Goal: Task Accomplishment & Management: Complete application form

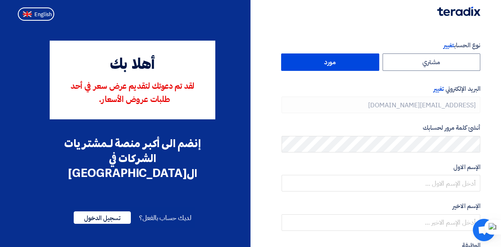
type input "[PHONE_NUMBER]"
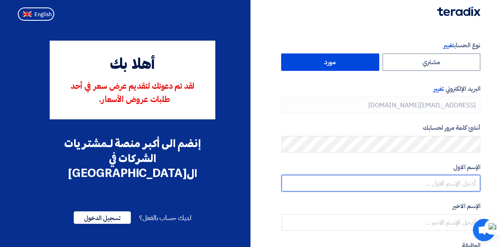
click at [379, 184] on input "text" at bounding box center [380, 183] width 199 height 17
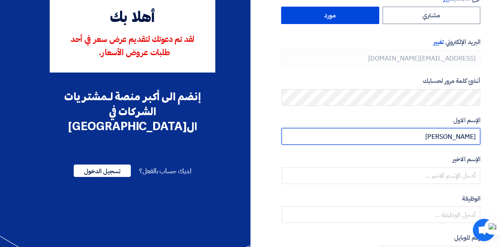
scroll to position [70, 0]
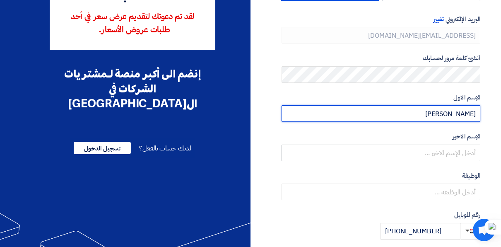
type input "[PERSON_NAME]"
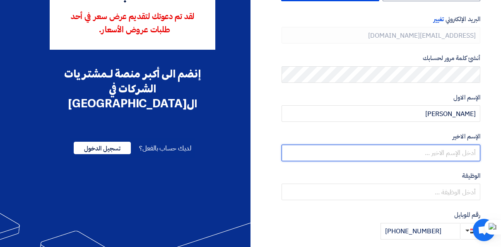
click at [467, 151] on input "text" at bounding box center [380, 152] width 199 height 17
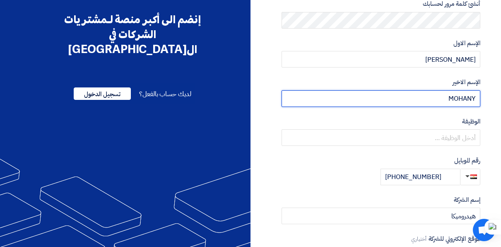
scroll to position [122, 0]
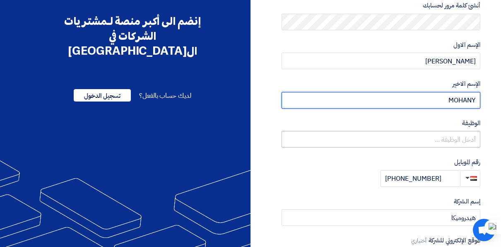
type input "MOHANY"
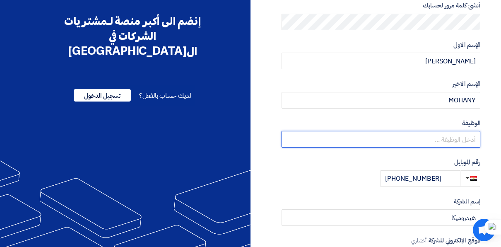
click at [462, 139] on input "text" at bounding box center [380, 139] width 199 height 17
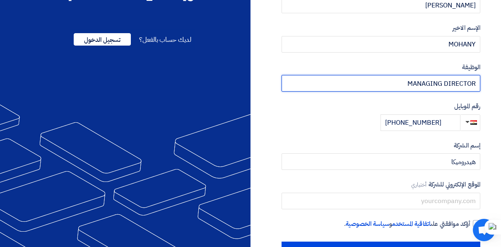
scroll to position [183, 0]
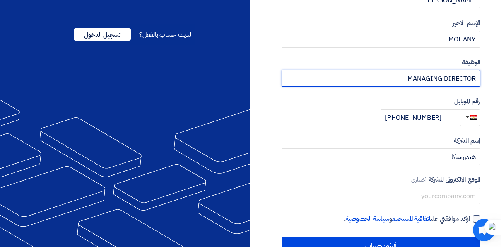
type input "MANAGING DIRECTOR"
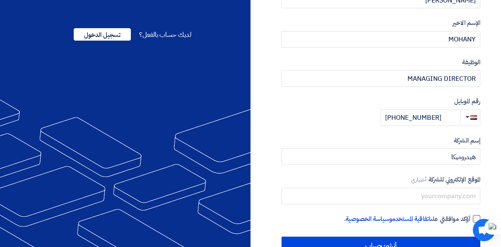
click at [473, 215] on div at bounding box center [476, 218] width 7 height 7
click at [470, 215] on input "أؤكد موافقتي على اتفاقية المستخدم و سياسة الخصوصية ." at bounding box center [370, 222] width 199 height 17
checkbox input "true"
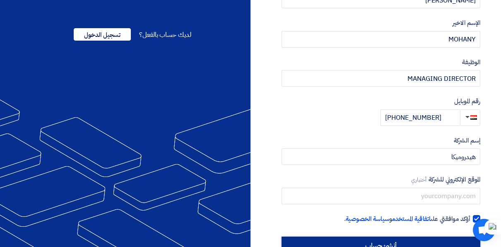
click at [431, 238] on input "أنشئ حساب" at bounding box center [380, 245] width 199 height 18
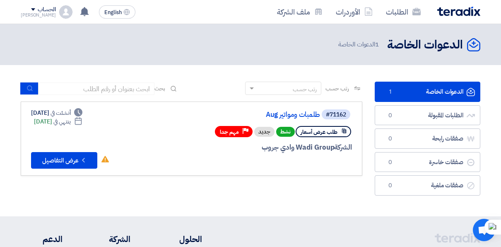
click at [343, 130] on use at bounding box center [344, 130] width 5 height 5
click at [81, 165] on button "Check details عرض التفاصيل" at bounding box center [64, 160] width 66 height 17
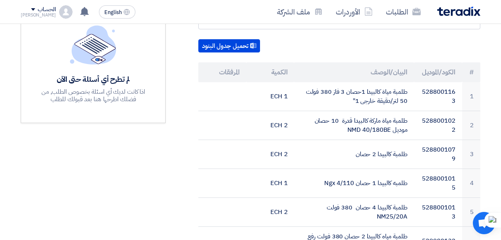
scroll to position [86, 0]
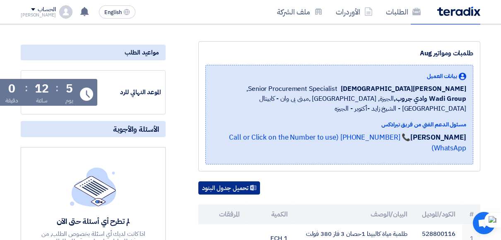
click at [241, 182] on button "تحميل جدول البنود" at bounding box center [229, 188] width 62 height 13
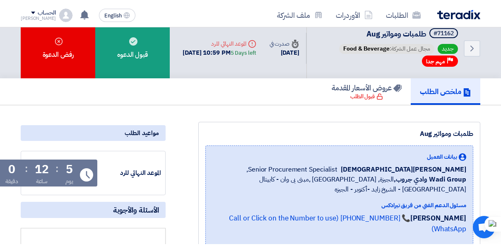
scroll to position [0, 0]
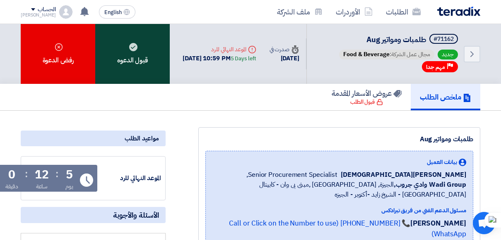
click at [138, 59] on div "قبول الدعوه" at bounding box center [132, 54] width 74 height 60
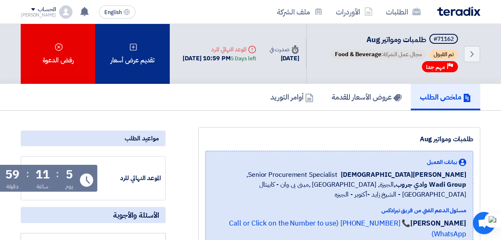
click at [133, 50] on use at bounding box center [133, 46] width 7 height 7
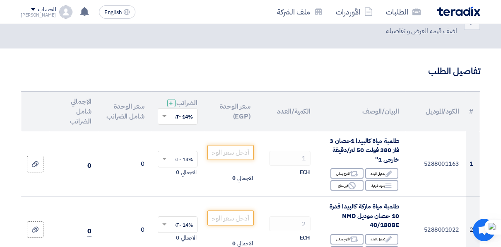
scroll to position [17, 0]
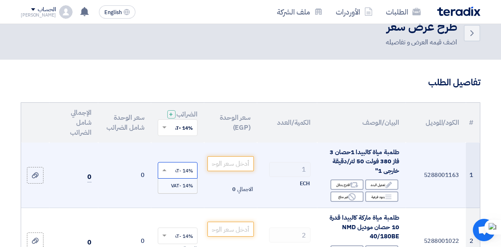
click at [165, 174] on span at bounding box center [163, 169] width 10 height 7
click at [173, 153] on td "14% -VAT × 14% -VAT الاجمالي" at bounding box center [177, 174] width 53 height 65
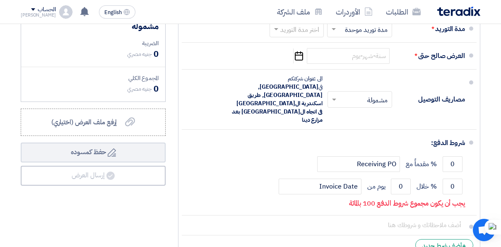
scroll to position [2698, 0]
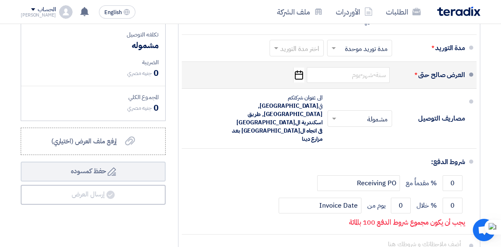
click at [300, 70] on use "button" at bounding box center [299, 74] width 8 height 9
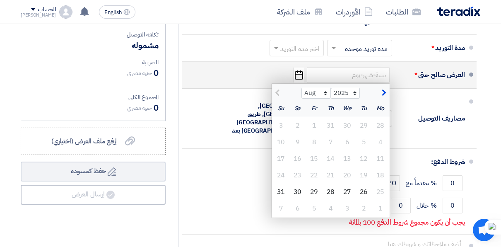
click at [300, 70] on use "button" at bounding box center [299, 74] width 8 height 9
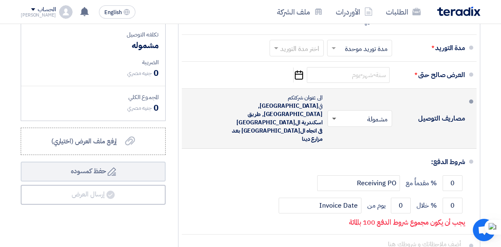
click at [333, 118] on span at bounding box center [334, 119] width 4 height 3
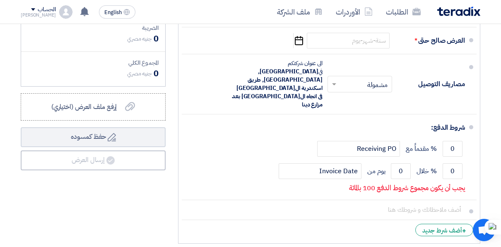
scroll to position [2740, 0]
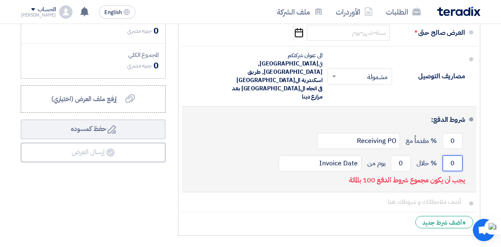
click at [457, 155] on input "0" at bounding box center [452, 163] width 20 height 16
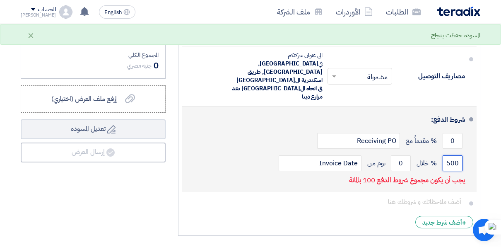
drag, startPoint x: 457, startPoint y: 126, endPoint x: 461, endPoint y: 129, distance: 5.0
click at [461, 155] on input "500" at bounding box center [452, 163] width 20 height 16
click at [457, 155] on input "500" at bounding box center [452, 163] width 20 height 16
type input "50"
click at [402, 155] on input "0" at bounding box center [401, 163] width 20 height 16
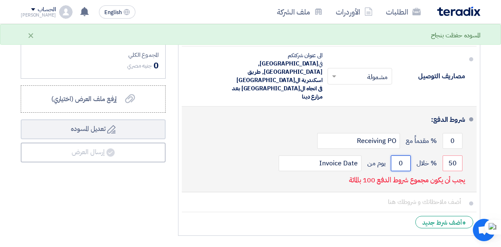
click at [398, 155] on input "0" at bounding box center [401, 163] width 20 height 16
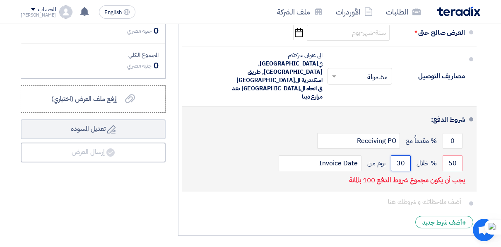
type input "30"
click at [374, 159] on span "يوم من" at bounding box center [376, 163] width 18 height 8
drag, startPoint x: 448, startPoint y: 125, endPoint x: 456, endPoint y: 128, distance: 8.0
click at [456, 155] on input "50" at bounding box center [452, 163] width 20 height 16
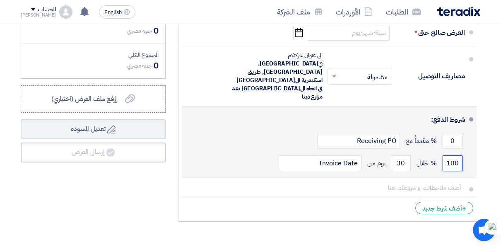
type input "100"
click at [471, 134] on li "شروط الدفع: 0 % مقدماً مع Receiving PO 100 % خلال 30 Invoice Date" at bounding box center [329, 142] width 295 height 72
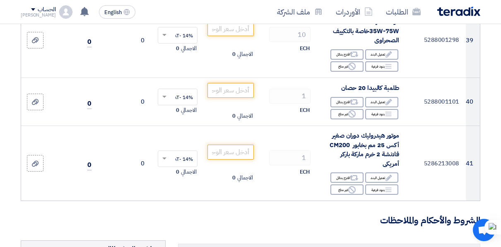
scroll to position [2440, 0]
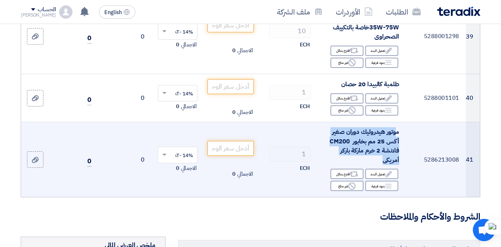
drag, startPoint x: 396, startPoint y: 124, endPoint x: 351, endPoint y: 148, distance: 50.6
click at [351, 148] on div "موتور هيدروليك دوران صغير أكس 25 مم بخابور CM200 فلانشة 2 خرم ماركة باركر أمريكى" at bounding box center [361, 145] width 75 height 37
